Goal: Task Accomplishment & Management: Use online tool/utility

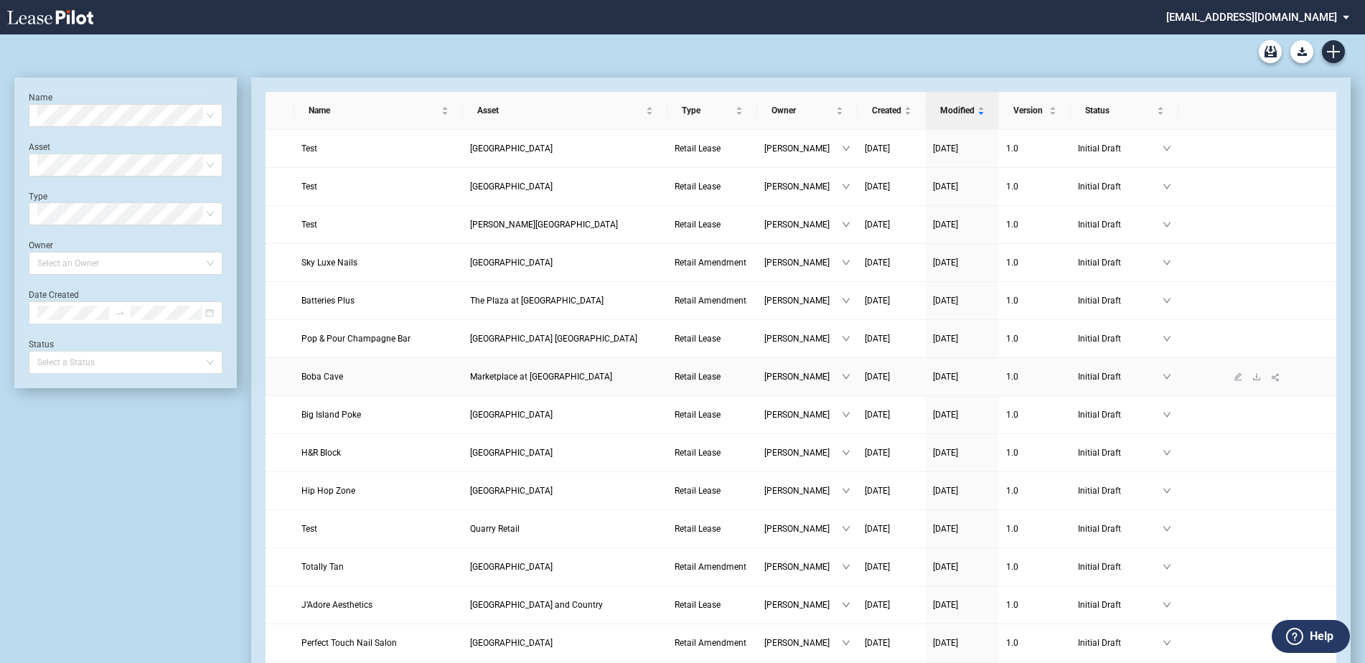
click at [557, 370] on link "Marketplace at [GEOGRAPHIC_DATA]" at bounding box center [565, 377] width 190 height 14
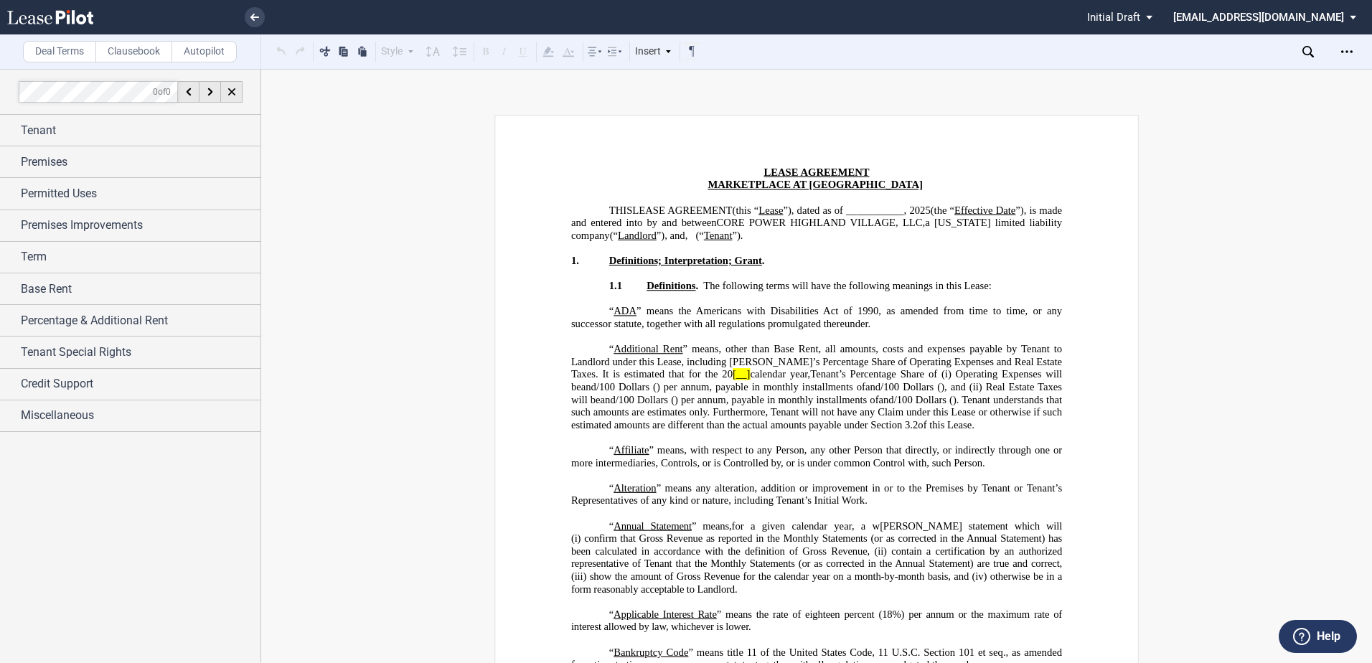
click at [136, 47] on label "Clausebook" at bounding box center [133, 52] width 77 height 22
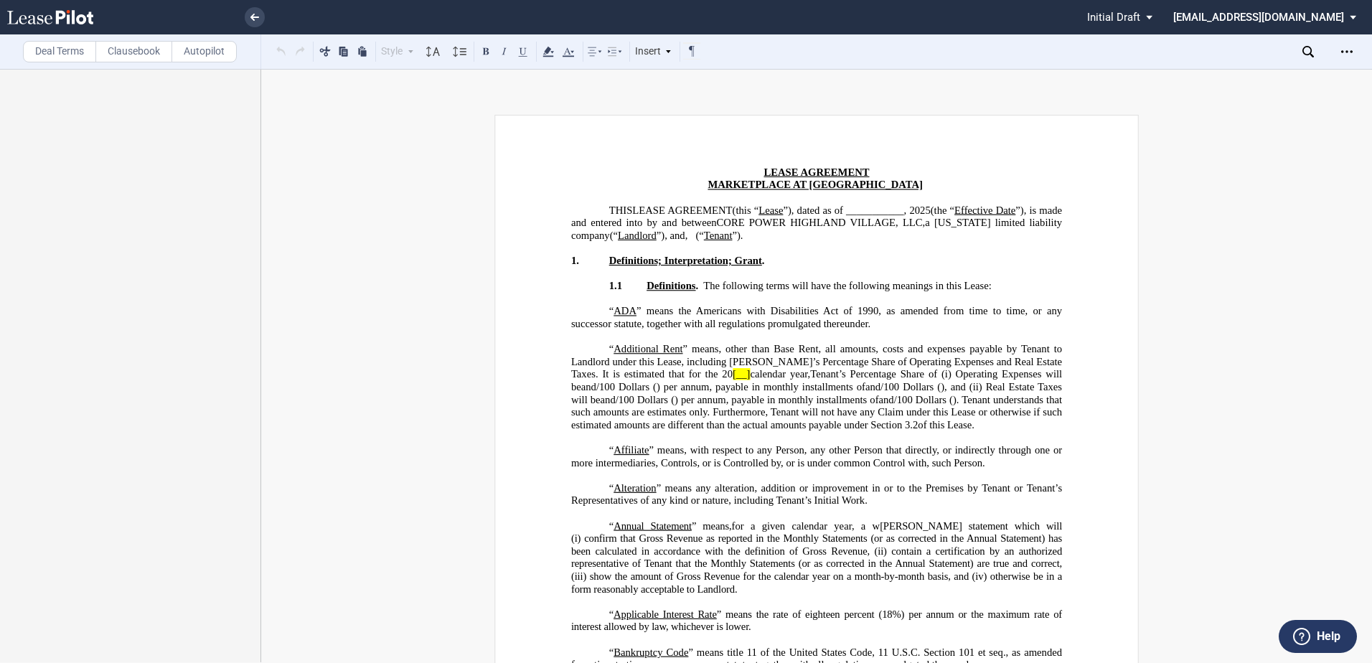
click at [750, 370] on span "calendar year," at bounding box center [780, 374] width 60 height 12
